Goal: Task Accomplishment & Management: Complete application form

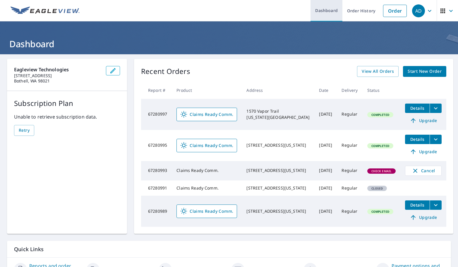
click at [320, 13] on link "Dashboard" at bounding box center [327, 10] width 32 height 21
click at [322, 11] on link "Dashboard" at bounding box center [327, 10] width 32 height 21
click at [161, 12] on ul "Dashboard Order History Order" at bounding box center [246, 10] width 327 height 21
click at [332, 11] on link "Dashboard" at bounding box center [327, 10] width 32 height 21
click at [396, 11] on link "Order" at bounding box center [395, 11] width 24 height 12
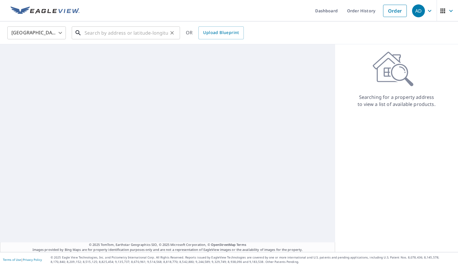
click at [156, 30] on input "text" at bounding box center [126, 33] width 83 height 16
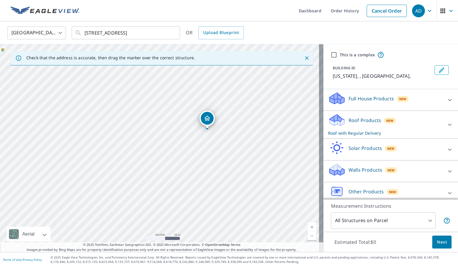
drag, startPoint x: 124, startPoint y: 179, endPoint x: 171, endPoint y: 160, distance: 51.2
click at [171, 160] on div "[US_STATE] , [GEOGRAPHIC_DATA]" at bounding box center [162, 147] width 324 height 207
drag, startPoint x: 91, startPoint y: 158, endPoint x: 129, endPoint y: 198, distance: 55.3
click at [114, 204] on div "[US_STATE] , [GEOGRAPHIC_DATA]" at bounding box center [162, 147] width 324 height 207
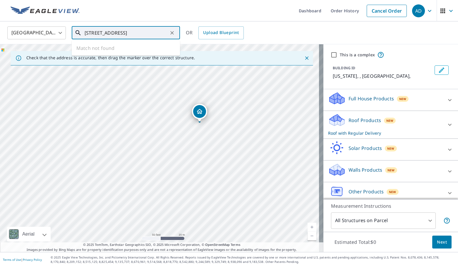
click at [151, 33] on input "[STREET_ADDRESS]" at bounding box center [126, 33] width 83 height 16
drag, startPoint x: 150, startPoint y: 33, endPoint x: 79, endPoint y: 33, distance: 71.2
click at [79, 33] on div "[STREET_ADDRESS][US_STATE] ​" at bounding box center [126, 32] width 108 height 13
type input "[STREET_ADDRESS][US_STATE]"
